Goal: Information Seeking & Learning: Learn about a topic

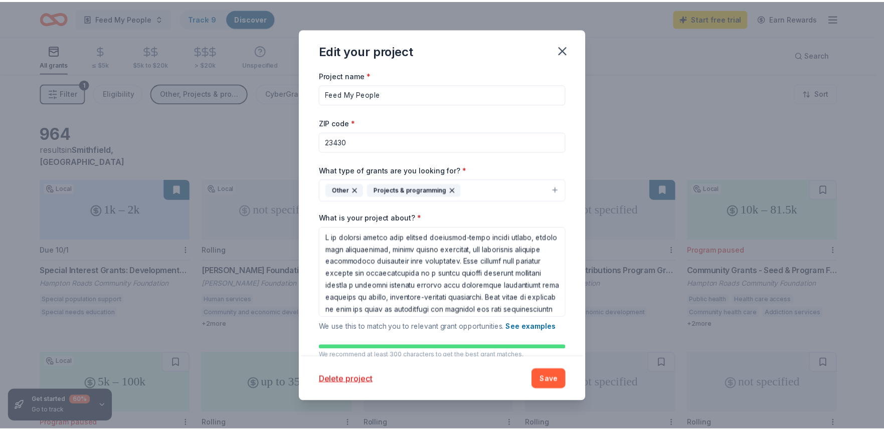
scroll to position [196, 0]
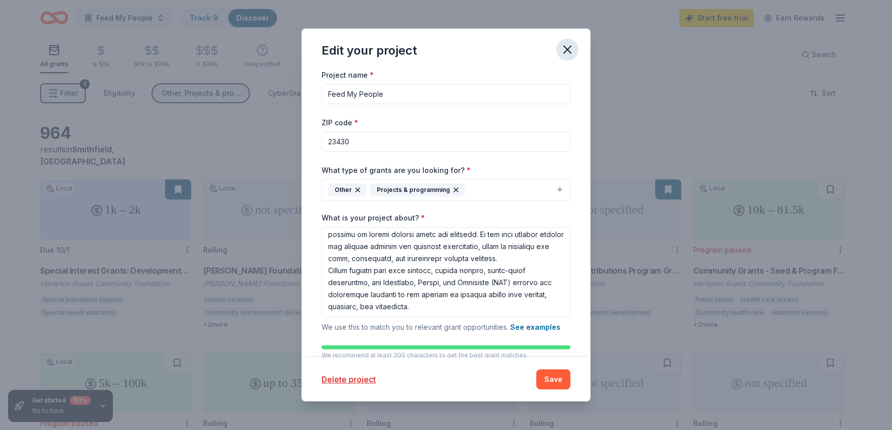
click at [564, 49] on icon "button" at bounding box center [567, 50] width 14 height 14
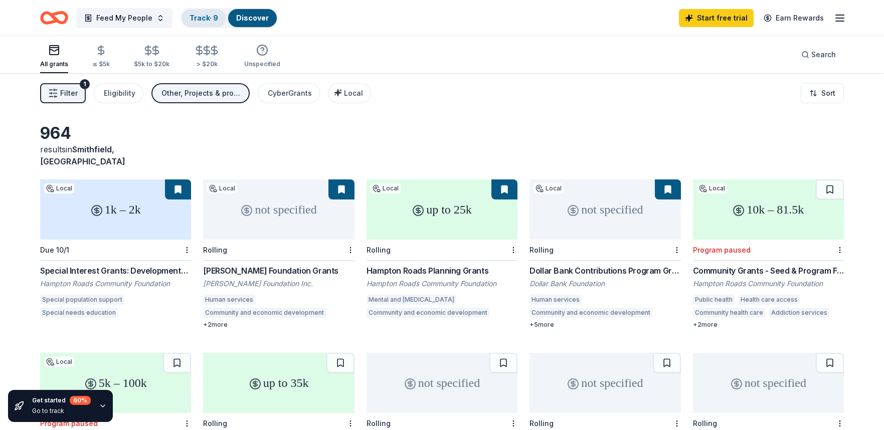
click at [203, 19] on link "Track · 9" at bounding box center [204, 18] width 29 height 9
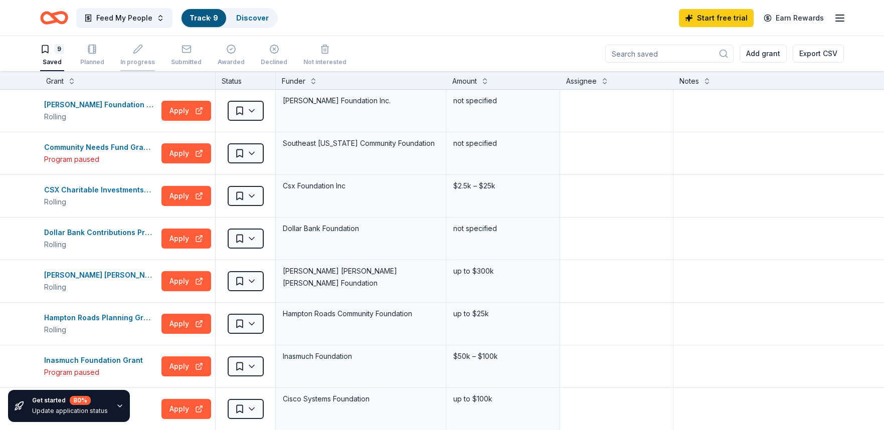
click at [133, 54] on icon "button" at bounding box center [138, 49] width 10 height 10
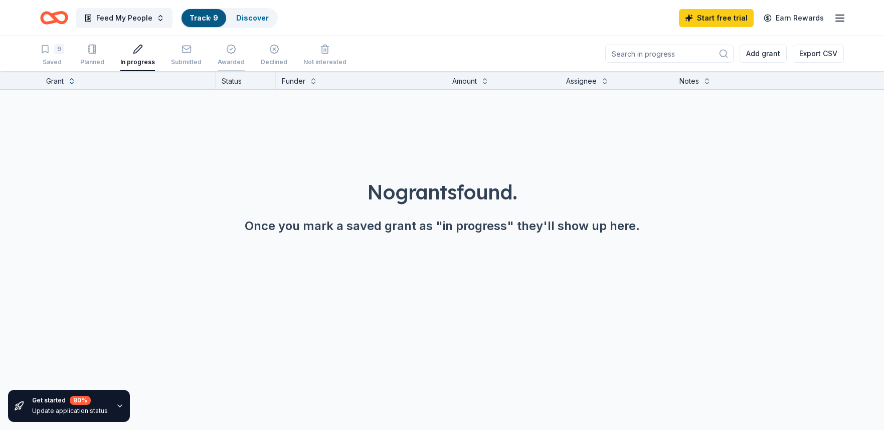
click at [228, 60] on div "Awarded" at bounding box center [231, 62] width 27 height 8
click at [265, 59] on div "Declined" at bounding box center [274, 62] width 27 height 8
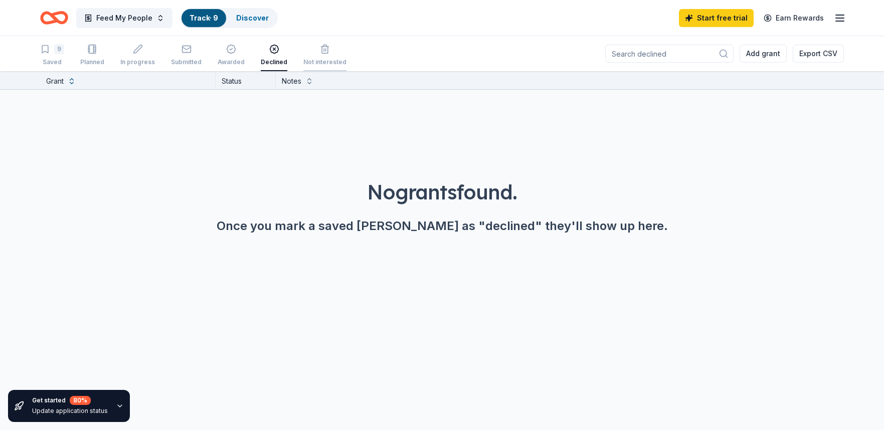
click at [322, 58] on div "Not interested" at bounding box center [324, 62] width 43 height 8
click at [842, 16] on icon "button" at bounding box center [840, 18] width 12 height 12
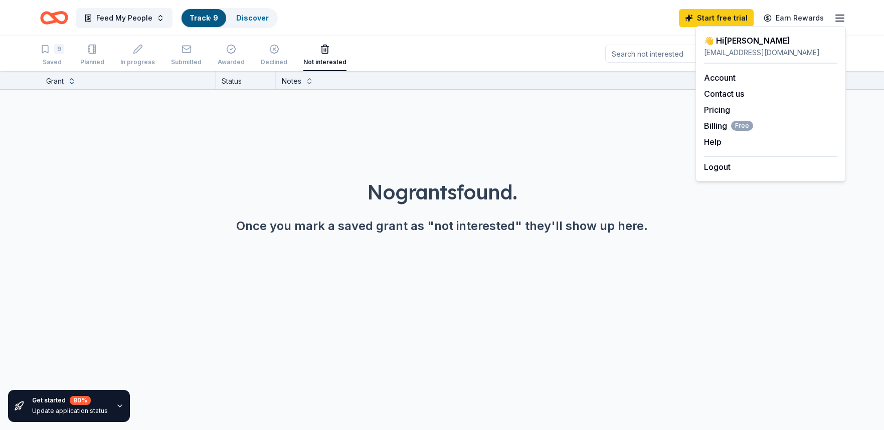
click at [84, 125] on div "No grants found. Once you mark a saved grant as "not interested" they'll show u…" at bounding box center [442, 178] width 884 height 177
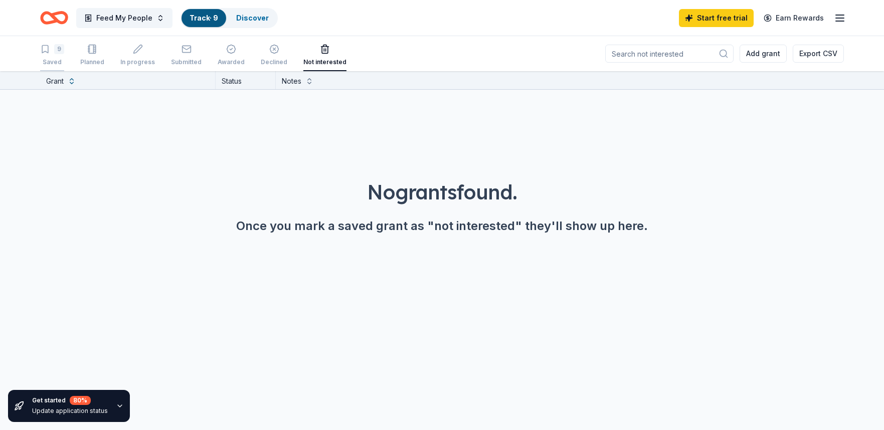
click at [44, 47] on icon "button" at bounding box center [45, 49] width 10 height 10
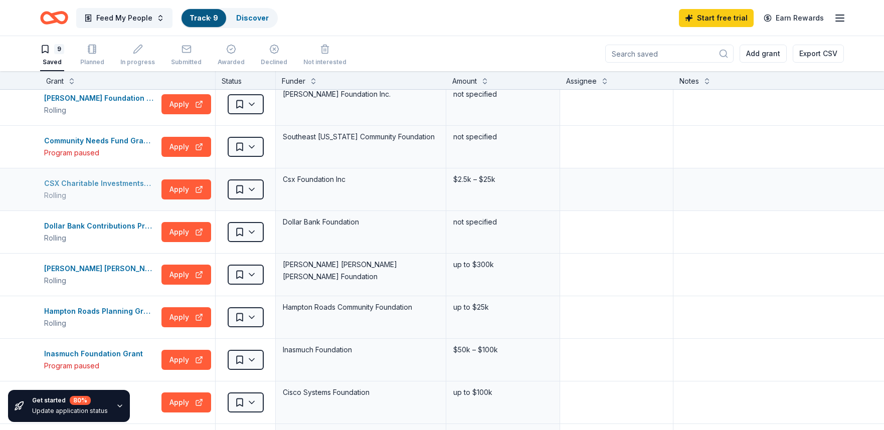
scroll to position [61, 0]
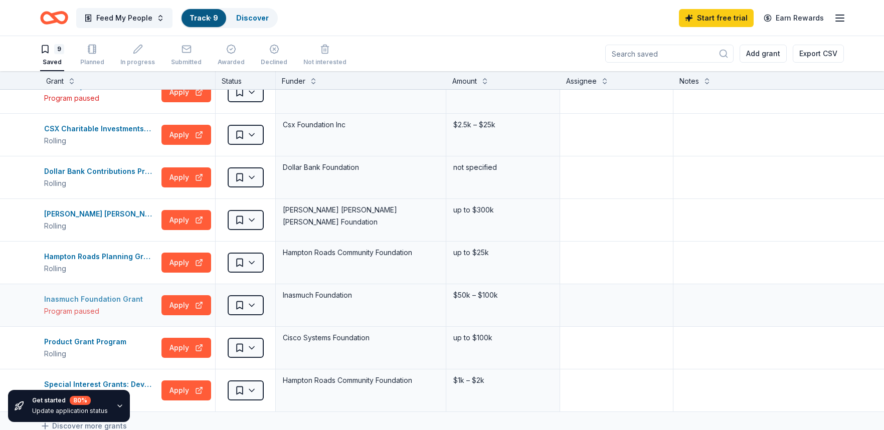
click at [112, 295] on div "Inasmuch Foundation Grant" at bounding box center [95, 299] width 103 height 12
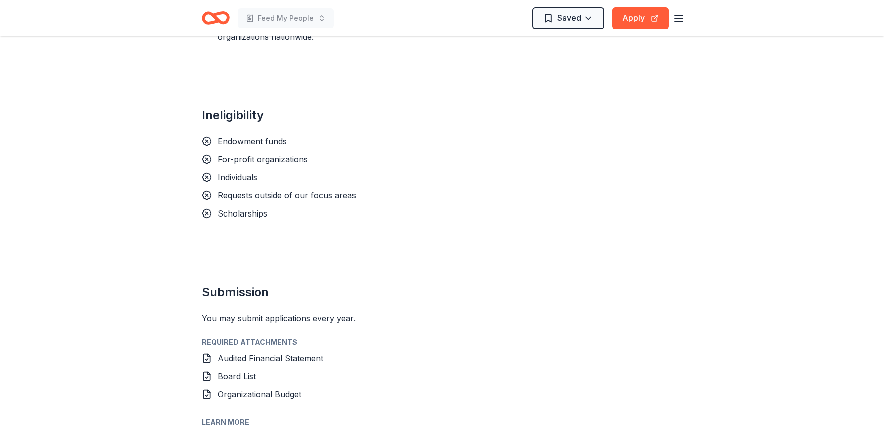
scroll to position [1241, 0]
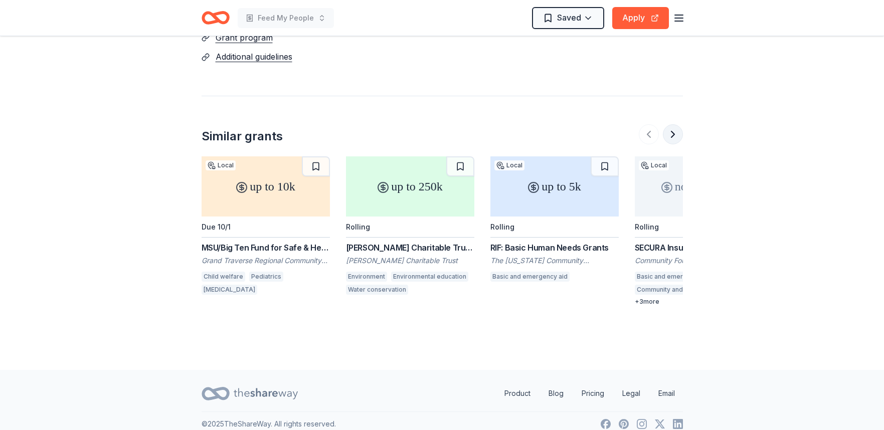
click at [673, 124] on button at bounding box center [673, 134] width 20 height 20
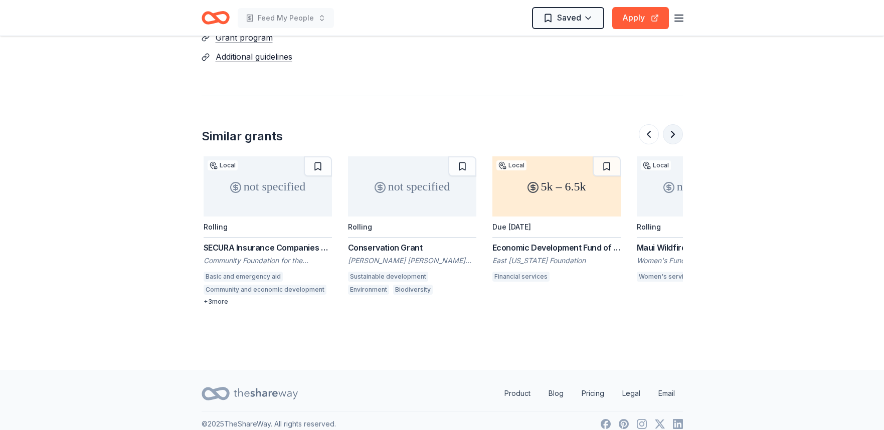
scroll to position [0, 433]
click at [673, 124] on button at bounding box center [673, 134] width 20 height 20
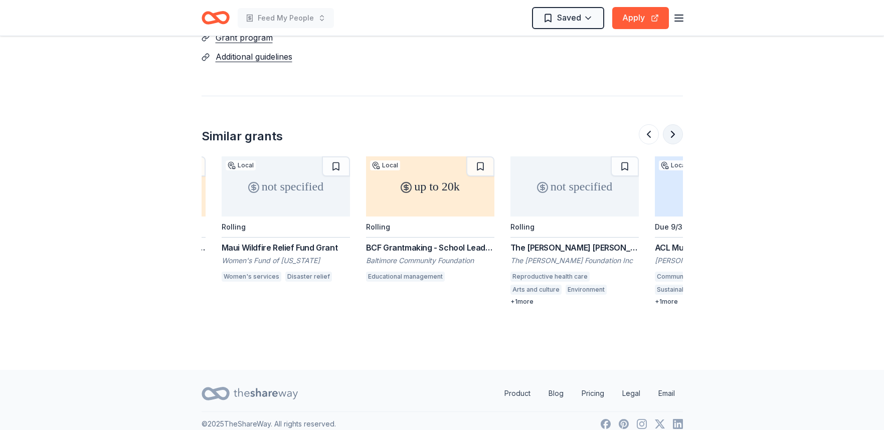
scroll to position [0, 867]
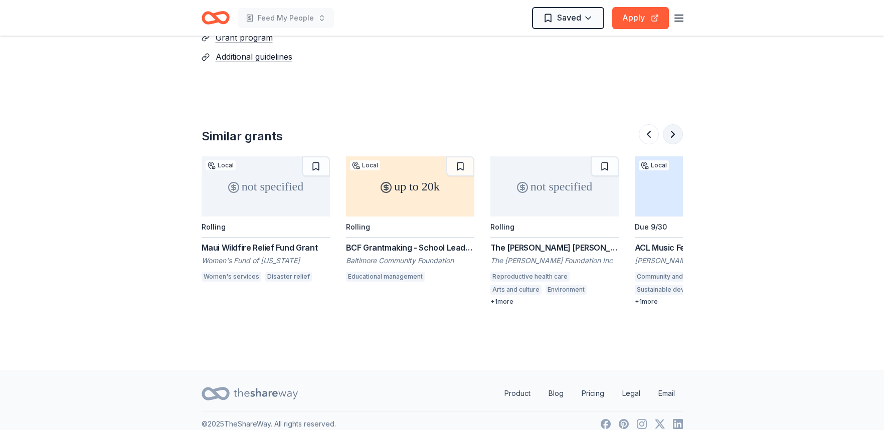
click at [673, 124] on button at bounding box center [673, 134] width 20 height 20
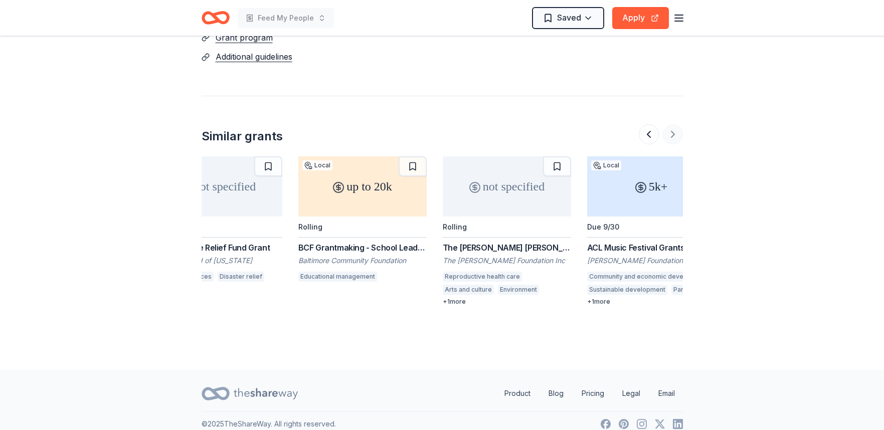
scroll to position [0, 947]
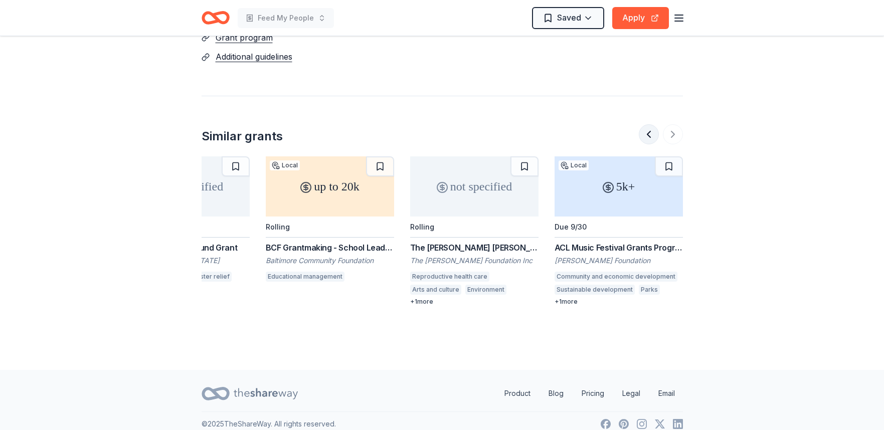
click at [648, 124] on button at bounding box center [649, 134] width 20 height 20
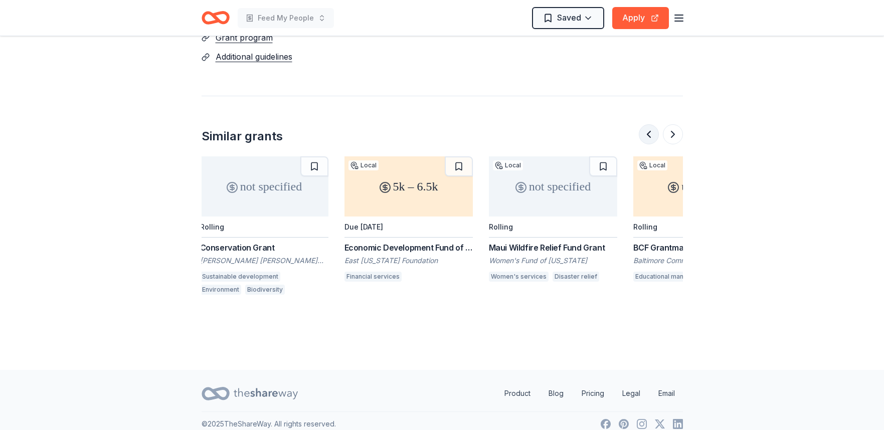
scroll to position [0, 578]
click at [650, 124] on button at bounding box center [649, 134] width 20 height 20
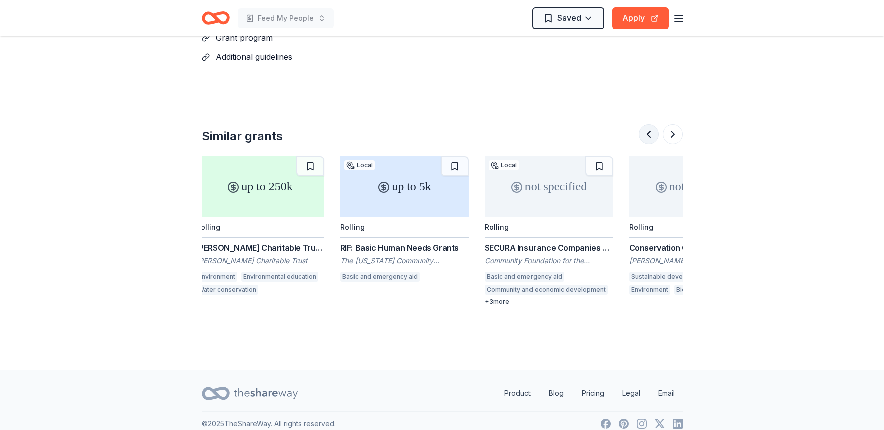
scroll to position [0, 144]
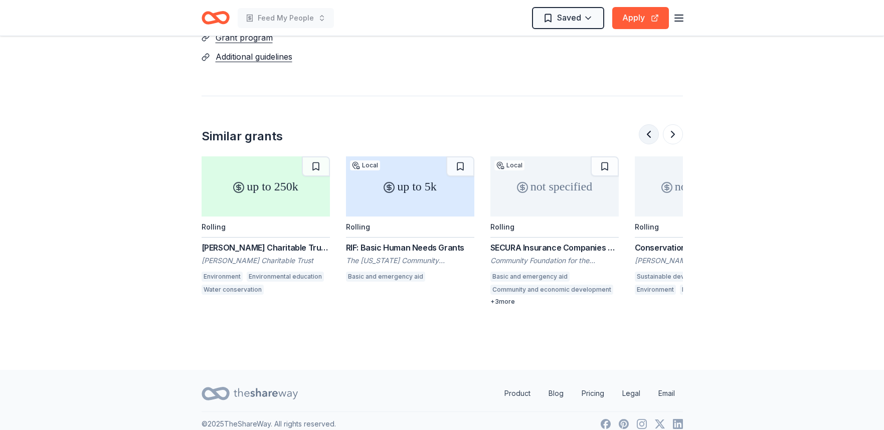
click at [649, 124] on button at bounding box center [649, 134] width 20 height 20
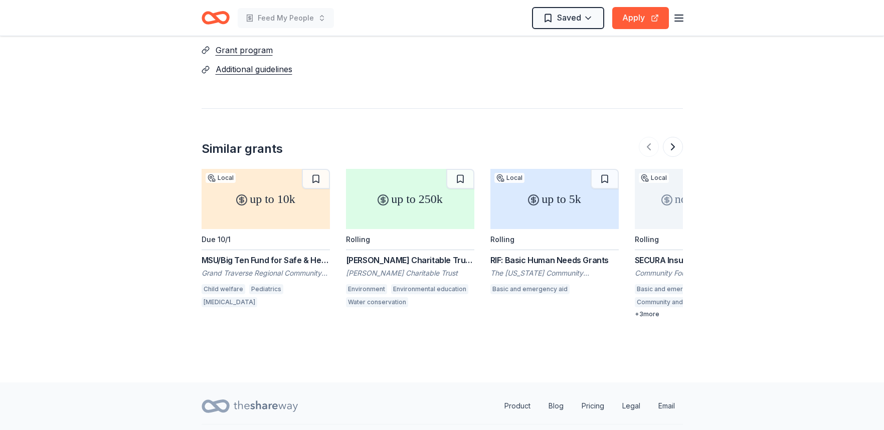
scroll to position [1228, 0]
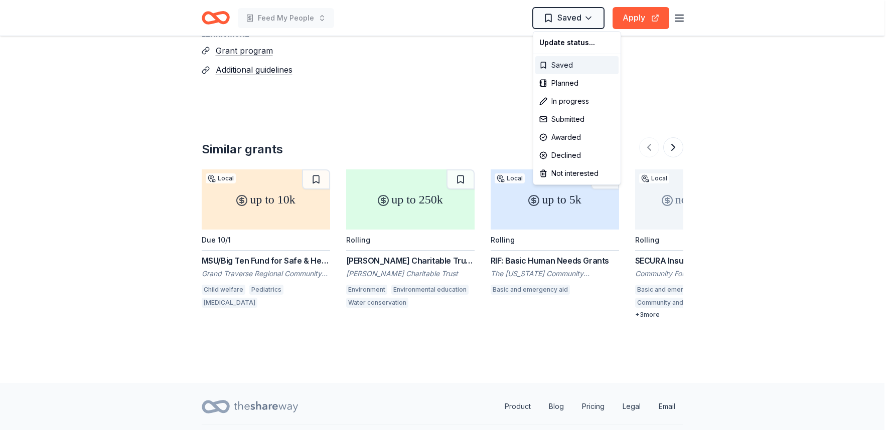
click at [580, 56] on div "Saved" at bounding box center [576, 65] width 83 height 18
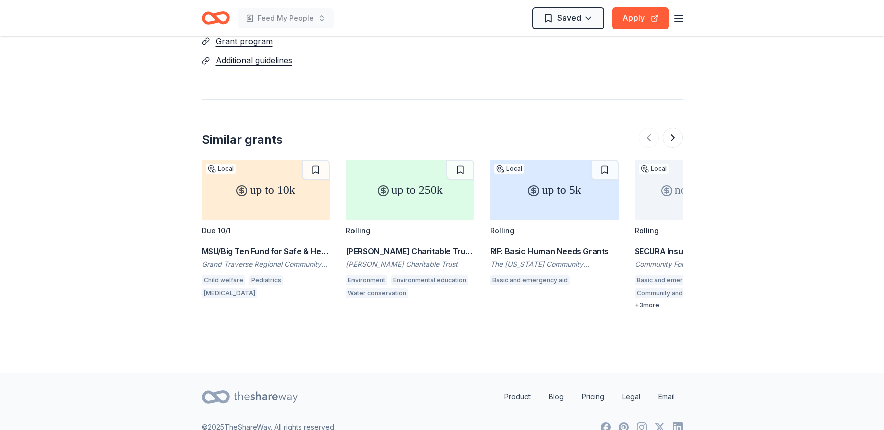
scroll to position [1241, 0]
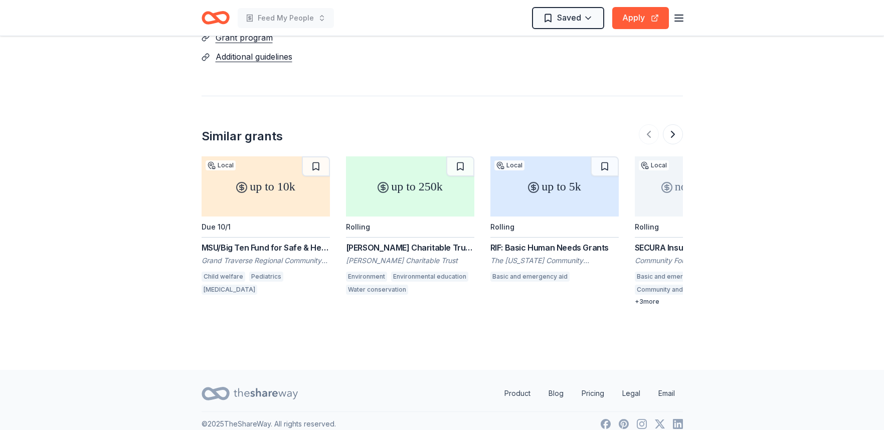
click at [378, 242] on div "Nina Mason Pulliam Charitable Trust Grants (Environmental Requests)" at bounding box center [410, 248] width 128 height 12
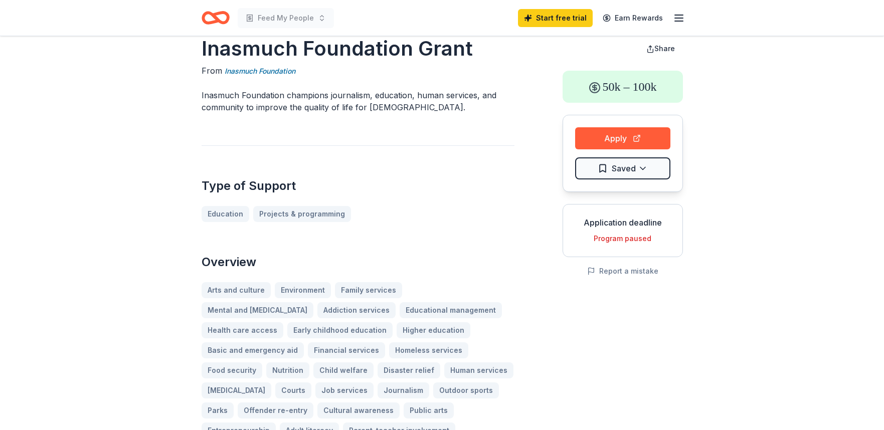
scroll to position [0, 0]
